Goal: Task Accomplishment & Management: Manage account settings

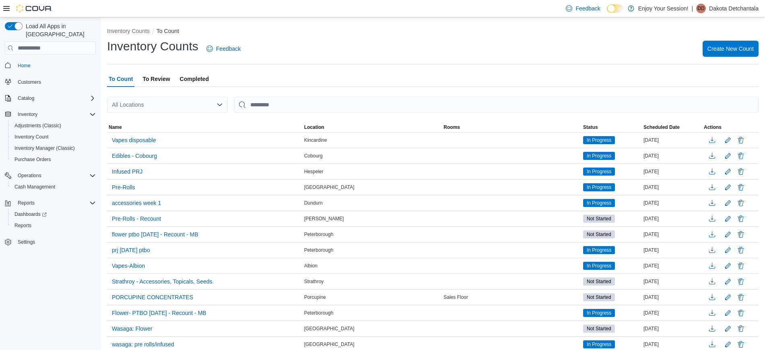
click at [723, 10] on p "Dakota Detchantala" at bounding box center [734, 9] width 50 height 10
click at [726, 75] on button "Sign Out" at bounding box center [719, 78] width 74 height 13
